Goal: Navigation & Orientation: Find specific page/section

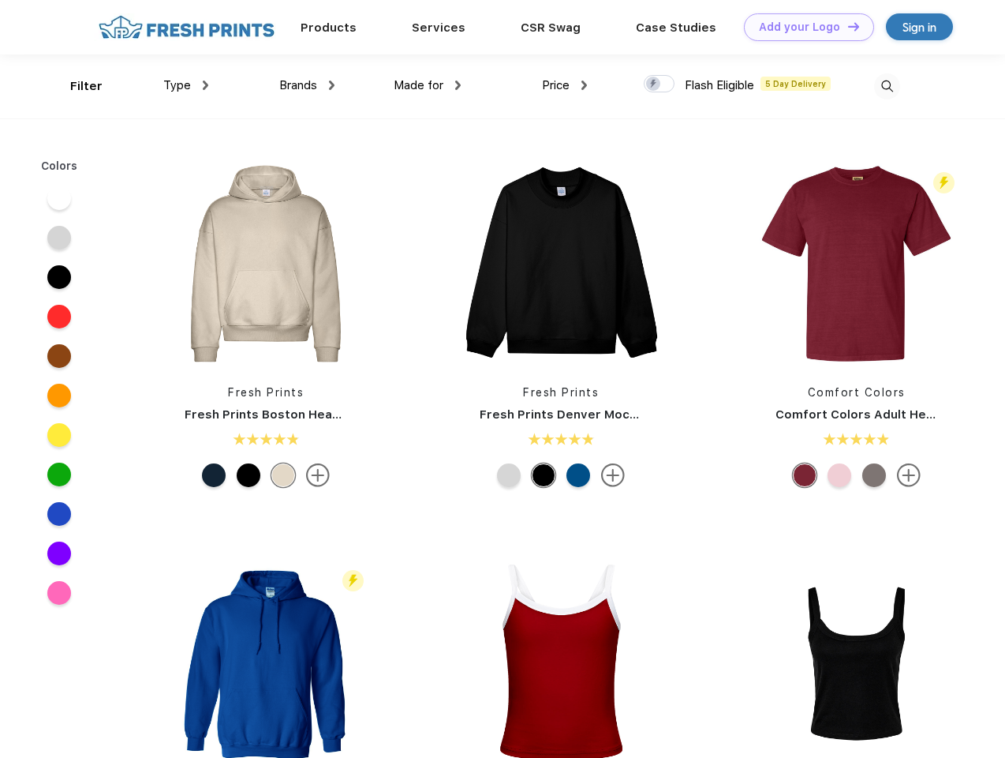
scroll to position [1, 0]
click at [803, 27] on link "Add your Logo Design Tool" at bounding box center [809, 27] width 130 height 28
click at [0, 0] on div "Design Tool" at bounding box center [0, 0] width 0 height 0
click at [847, 26] on link "Add your Logo Design Tool" at bounding box center [809, 27] width 130 height 28
click at [76, 86] on div "Filter" at bounding box center [86, 86] width 32 height 18
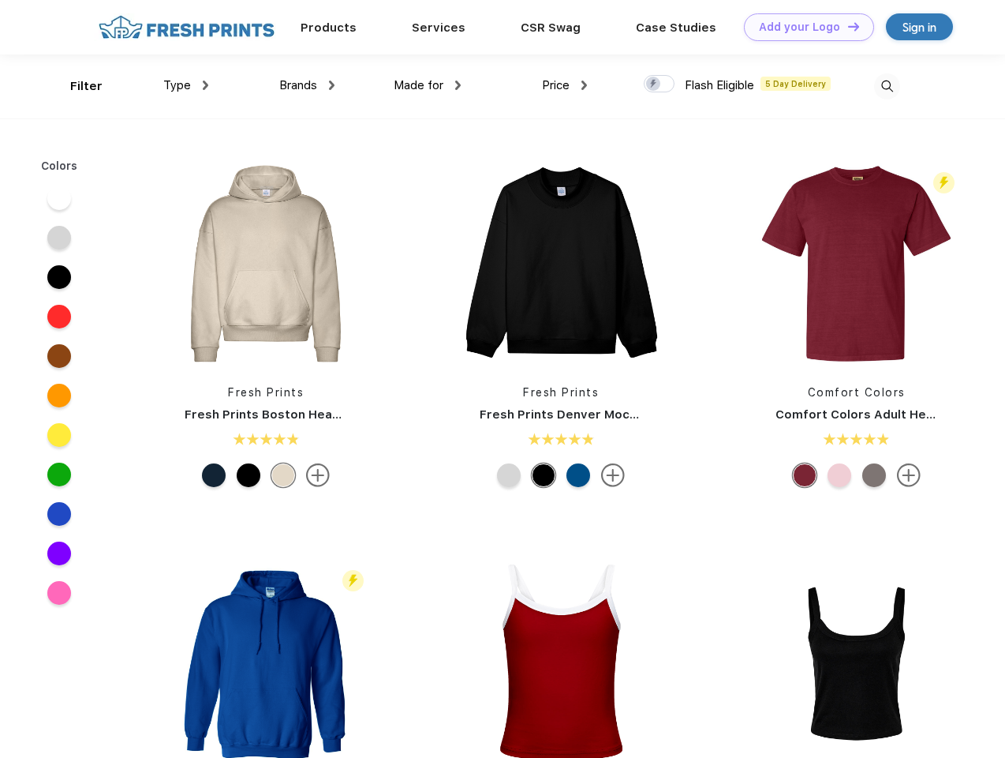
click at [186, 85] on span "Type" at bounding box center [177, 85] width 28 height 14
click at [307, 85] on span "Brands" at bounding box center [298, 85] width 38 height 14
click at [428, 85] on span "Made for" at bounding box center [419, 85] width 50 height 14
click at [565, 85] on span "Price" at bounding box center [556, 85] width 28 height 14
click at [660, 84] on div at bounding box center [659, 83] width 31 height 17
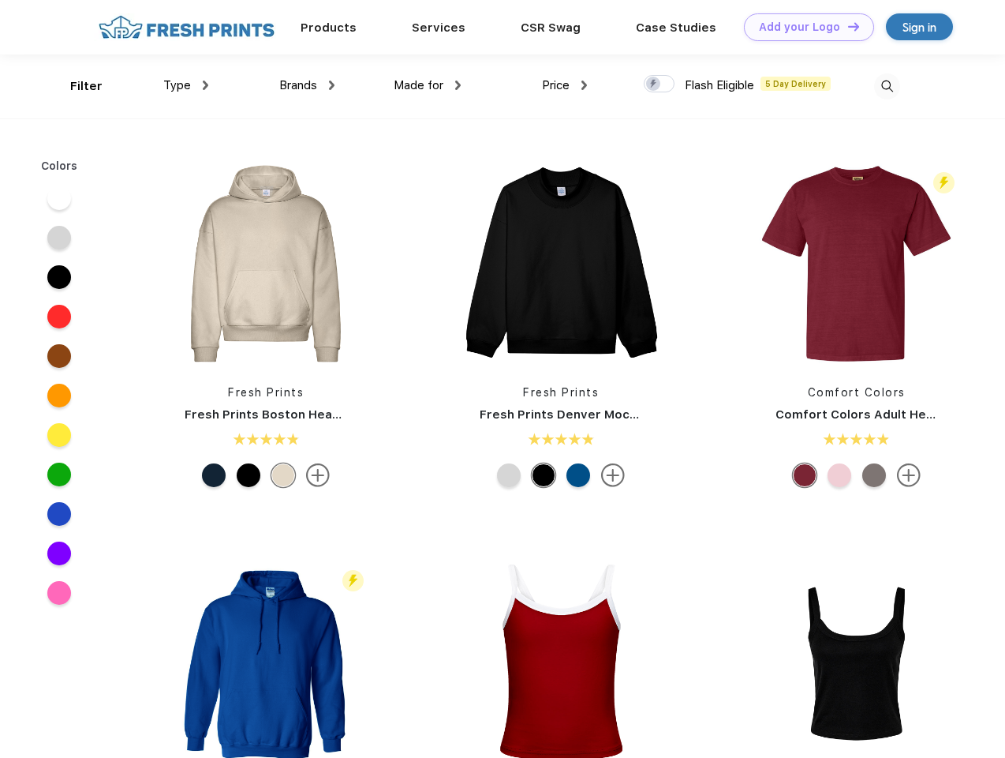
click at [654, 84] on input "checkbox" at bounding box center [649, 79] width 10 height 10
click at [887, 86] on img at bounding box center [887, 86] width 26 height 26
